Goal: Task Accomplishment & Management: Use online tool/utility

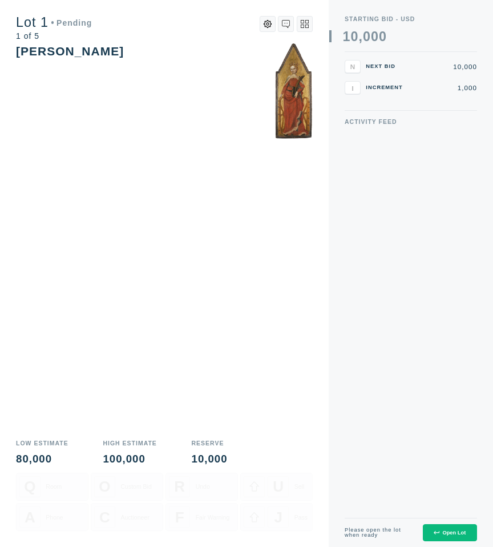
click at [441, 535] on div "Open Lot" at bounding box center [450, 533] width 32 height 6
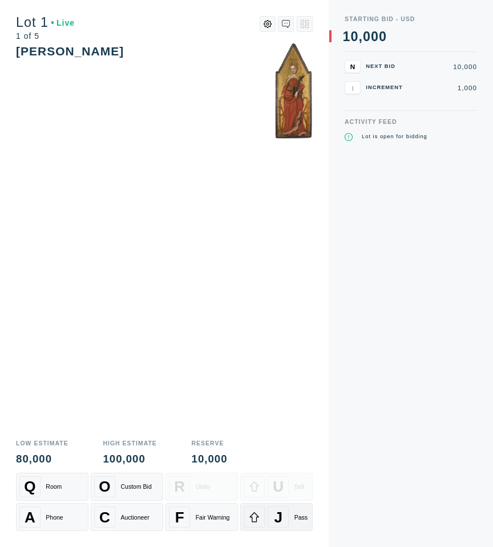
click at [260, 515] on div at bounding box center [254, 516] width 21 height 21
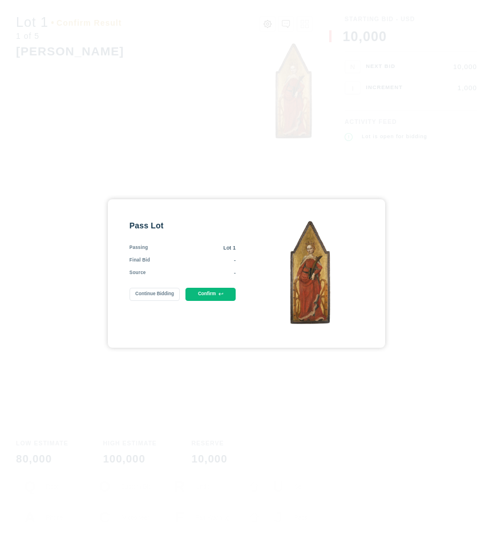
click at [212, 293] on button "Confirm" at bounding box center [210, 294] width 51 height 13
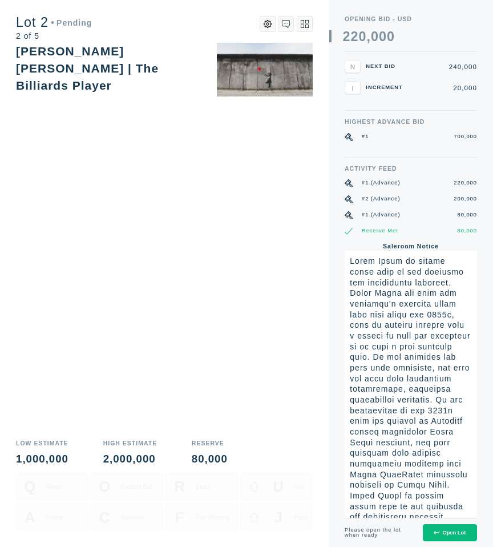
click at [439, 530] on div "Open Lot" at bounding box center [450, 533] width 32 height 6
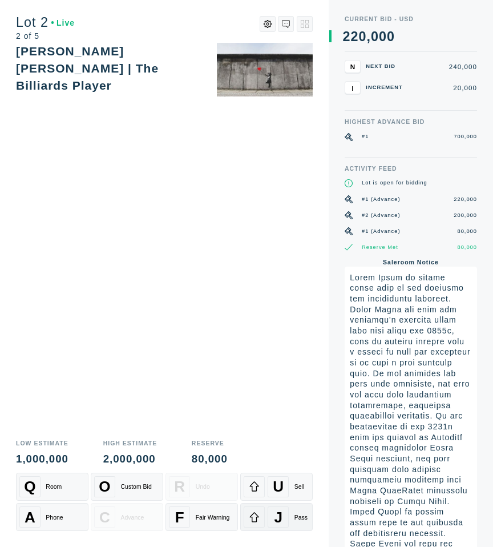
click at [264, 522] on div at bounding box center [254, 516] width 21 height 21
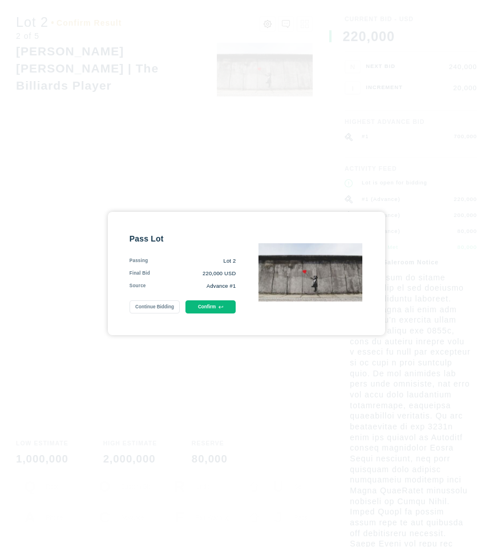
click at [204, 315] on div "Pass Lot Passing Lot 2 Final Bid 220,000 USD Source Advance #1 Continue Bidding…" at bounding box center [246, 273] width 277 height 123
click at [204, 308] on button "Confirm" at bounding box center [210, 306] width 51 height 13
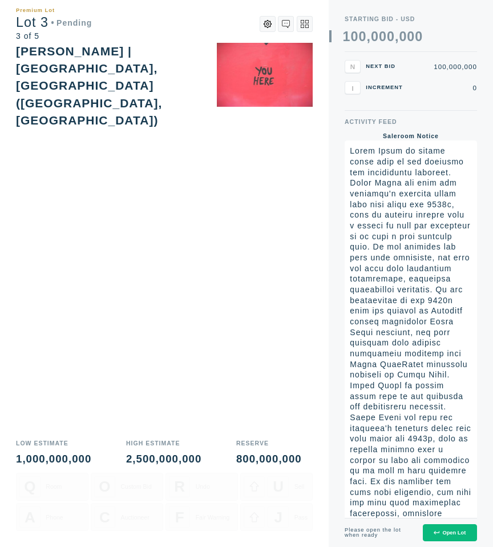
click at [434, 533] on icon at bounding box center [436, 532] width 5 height 3
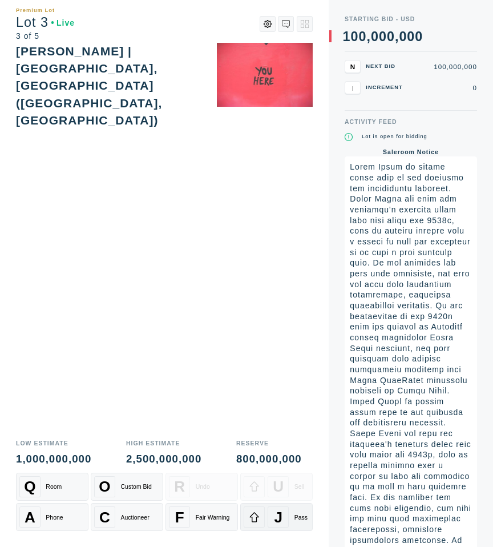
click at [261, 516] on div at bounding box center [254, 516] width 21 height 21
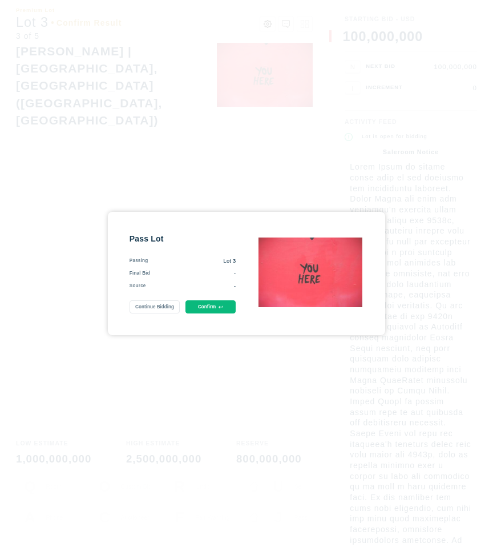
click at [210, 303] on button "Confirm" at bounding box center [210, 306] width 51 height 13
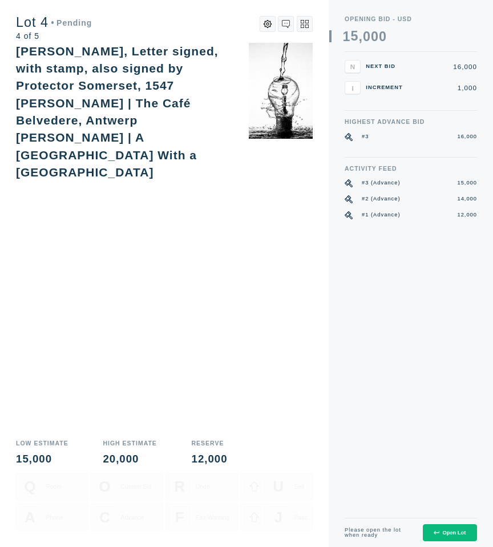
click at [455, 526] on button "Open Lot" at bounding box center [450, 533] width 54 height 18
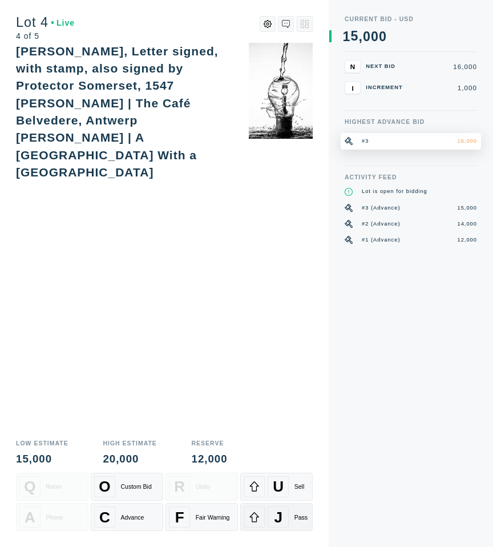
click at [268, 518] on div "J" at bounding box center [278, 516] width 21 height 21
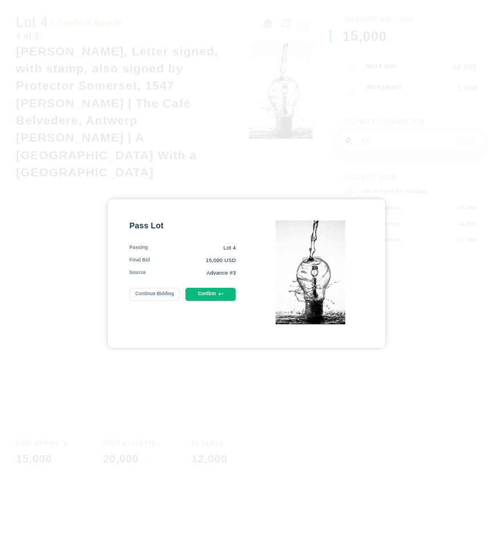
click at [221, 294] on icon at bounding box center [221, 294] width 5 height 5
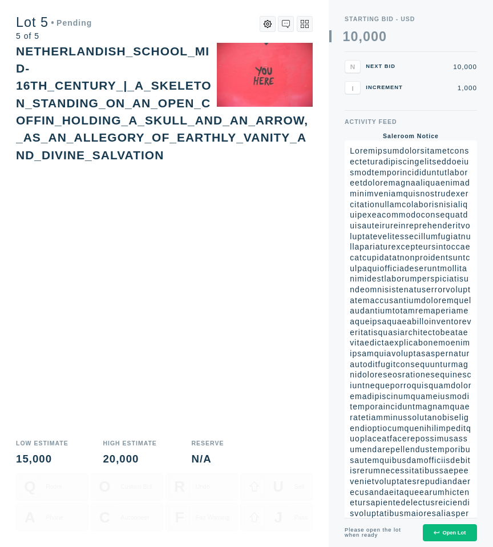
click at [461, 528] on button "Open Lot" at bounding box center [450, 533] width 54 height 18
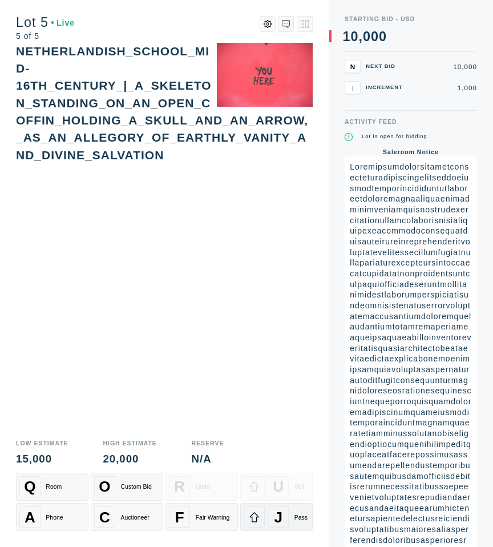
click at [289, 520] on div "J Pass" at bounding box center [277, 516] width 66 height 21
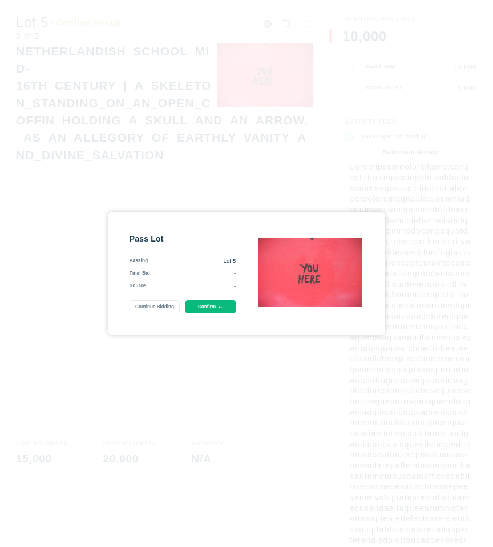
click at [213, 304] on button "Confirm" at bounding box center [210, 306] width 51 height 13
